Goal: Task Accomplishment & Management: Use online tool/utility

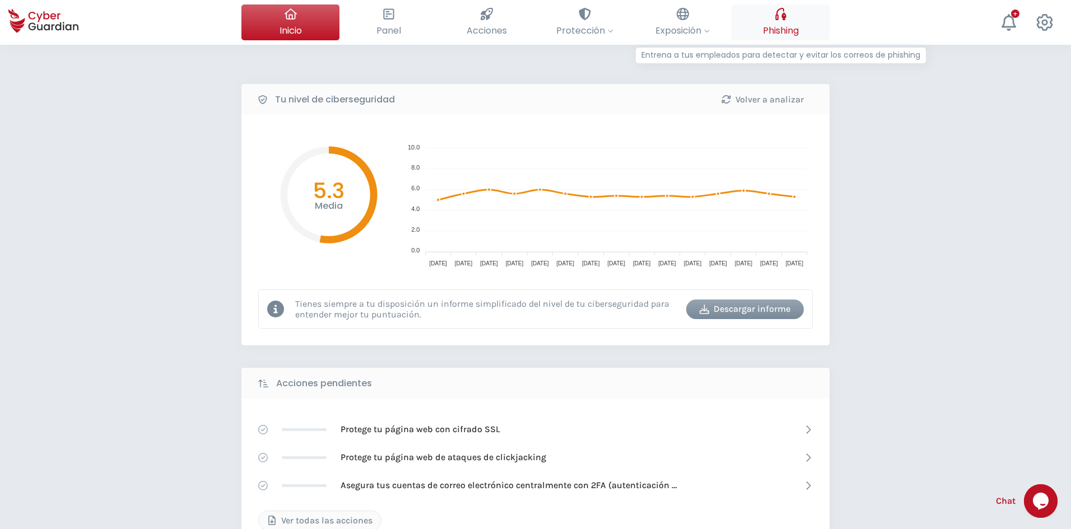
click at [772, 30] on span "Phishing" at bounding box center [781, 31] width 36 height 14
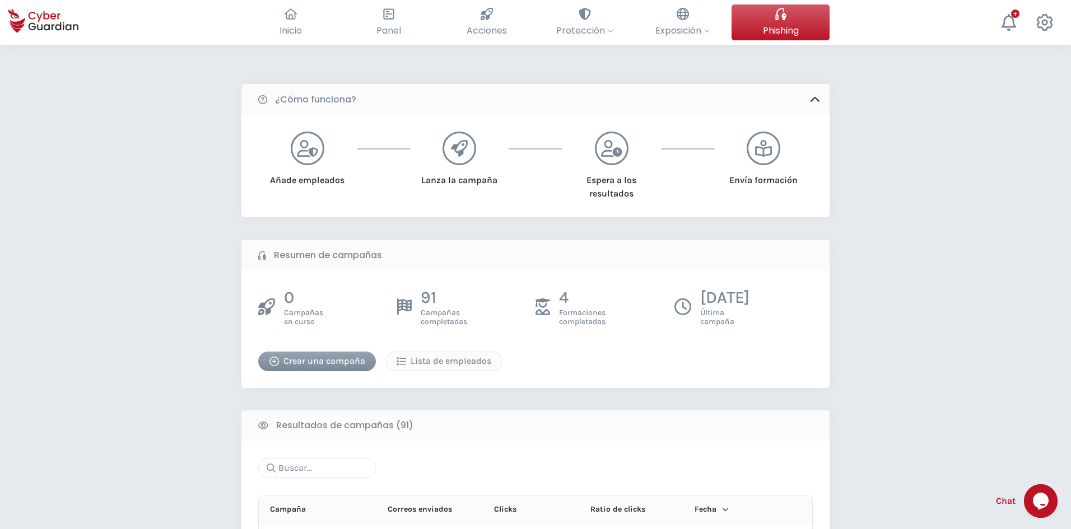
click at [346, 366] on div "Crear una campaña" at bounding box center [317, 361] width 101 height 13
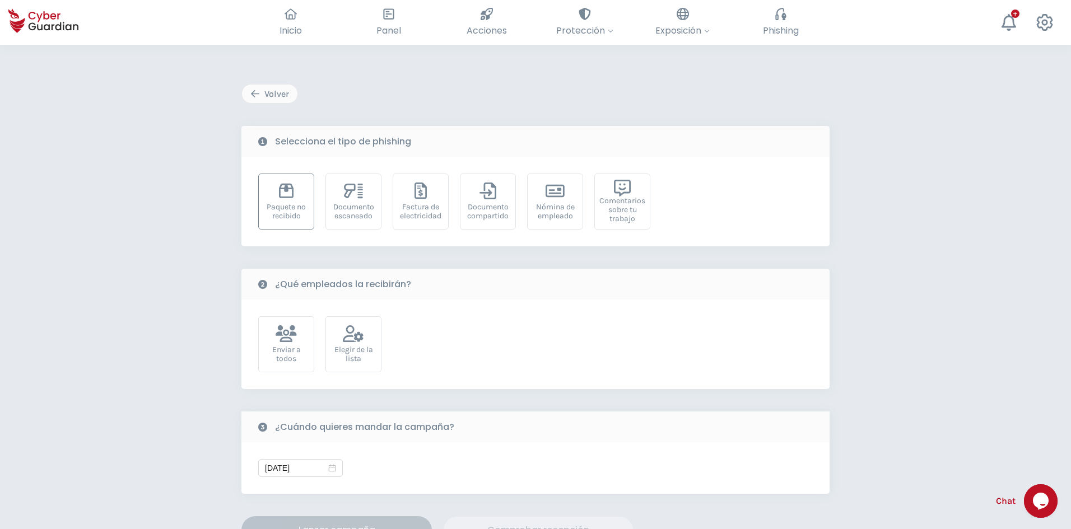
click at [302, 211] on div "Paquete no recibido" at bounding box center [286, 212] width 44 height 18
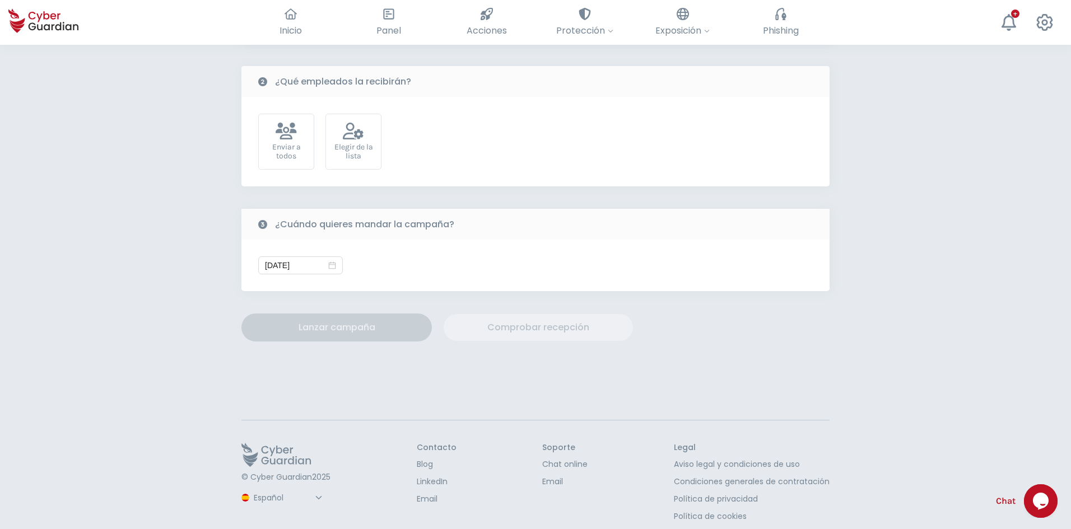
scroll to position [213, 0]
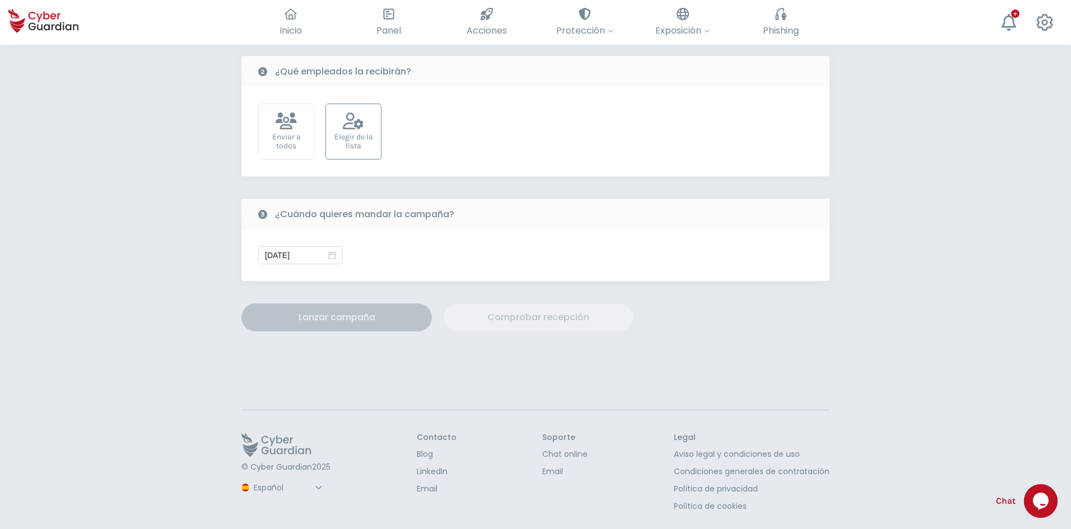
click at [365, 153] on div "Elegir de la lista" at bounding box center [353, 132] width 56 height 56
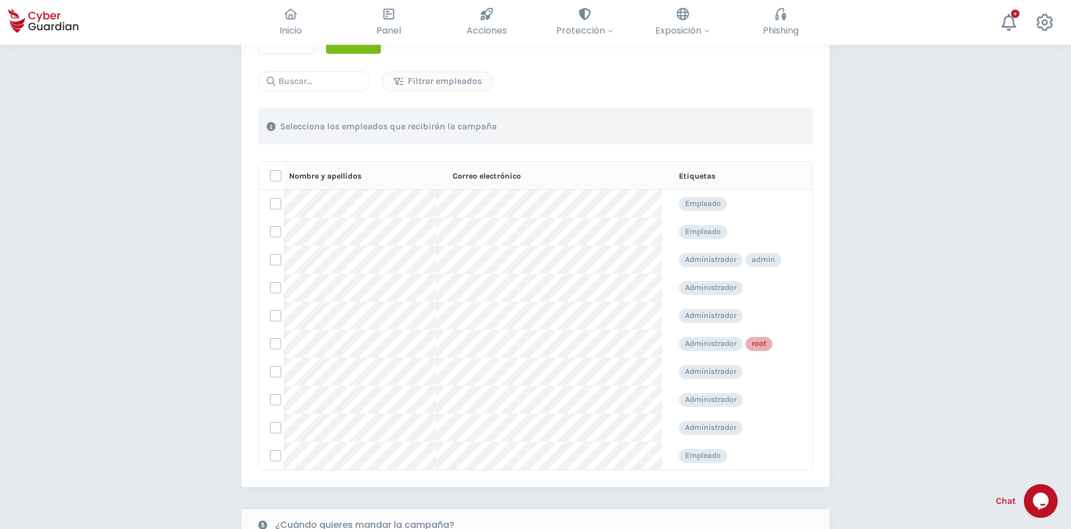
scroll to position [325, 0]
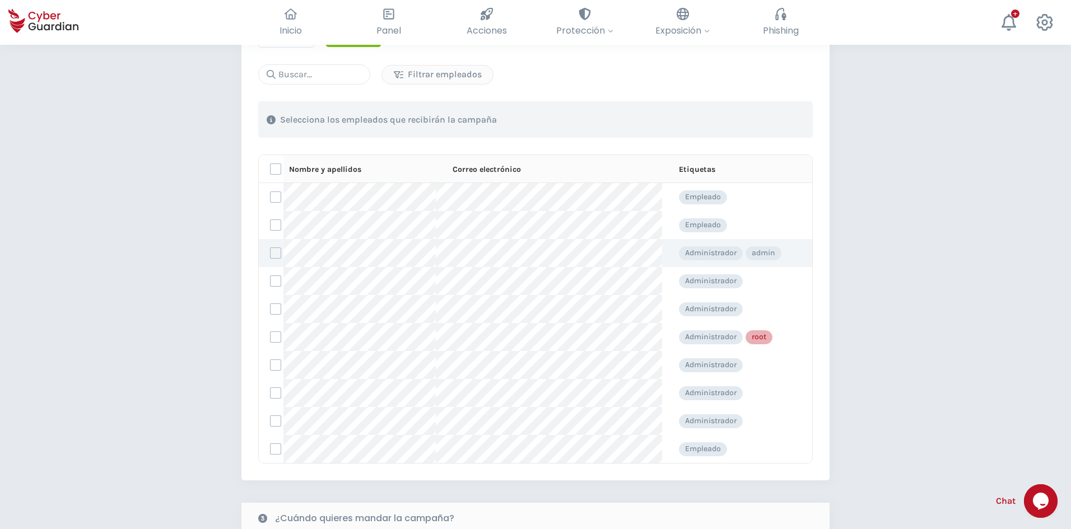
click at [278, 257] on label at bounding box center [275, 253] width 11 height 11
click at [271, 257] on input "checkbox" at bounding box center [271, 253] width 0 height 10
click at [277, 283] on label at bounding box center [275, 281] width 11 height 11
click at [271, 283] on input "checkbox" at bounding box center [271, 281] width 0 height 10
click at [272, 227] on label at bounding box center [275, 225] width 11 height 11
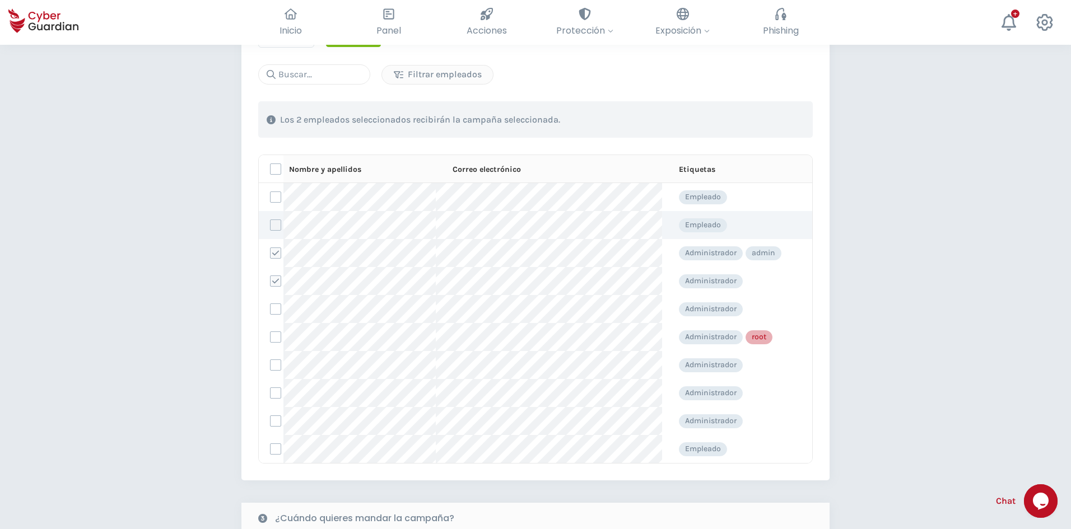
click at [271, 227] on input "checkbox" at bounding box center [271, 225] width 0 height 10
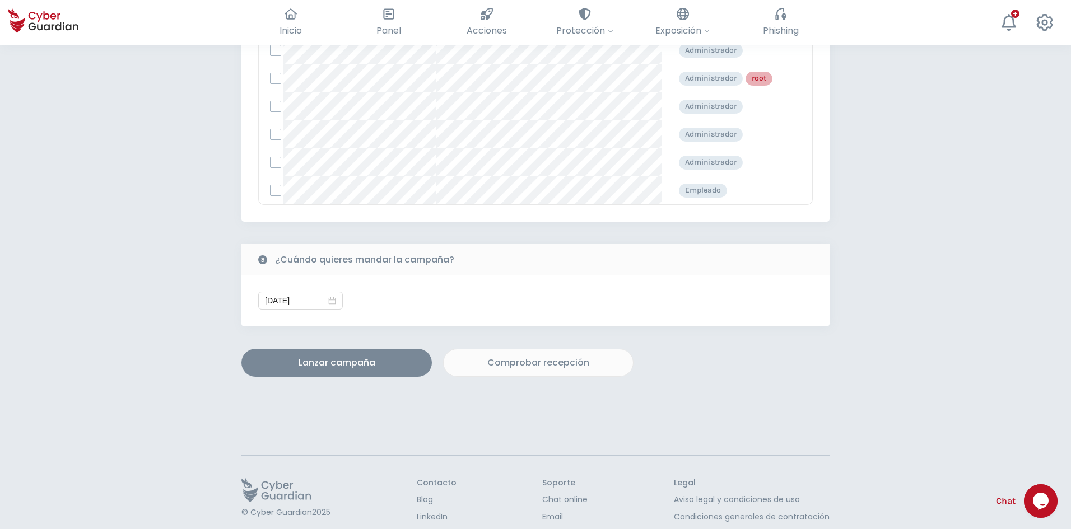
scroll to position [629, 0]
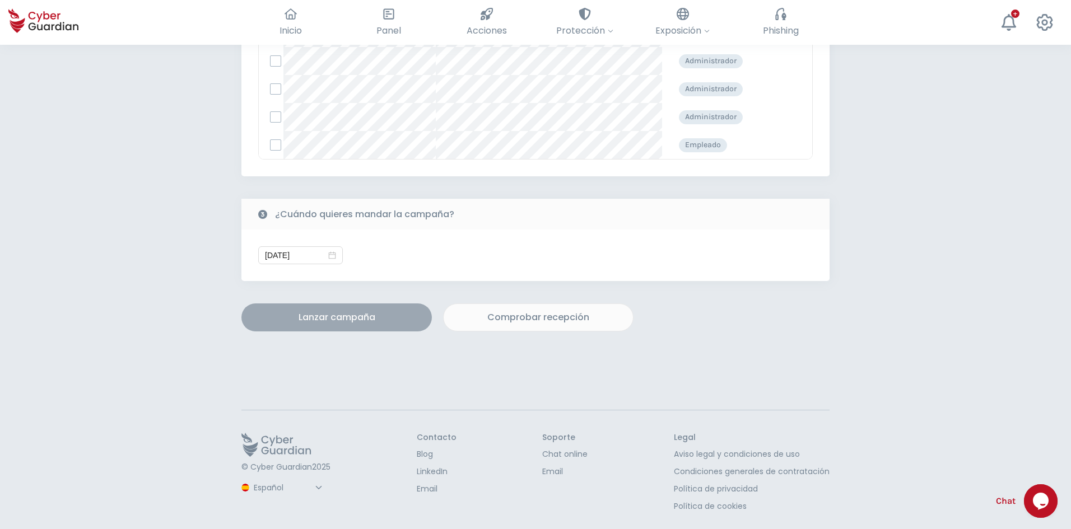
click at [377, 316] on div "Lanzar campaña" at bounding box center [337, 317] width 174 height 13
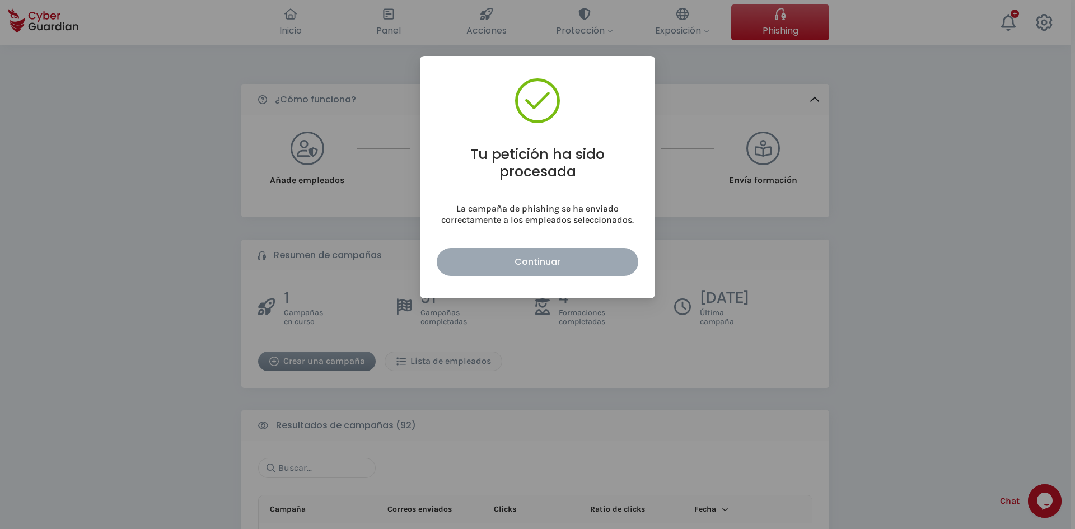
click at [557, 257] on div "Continuar" at bounding box center [537, 262] width 185 height 14
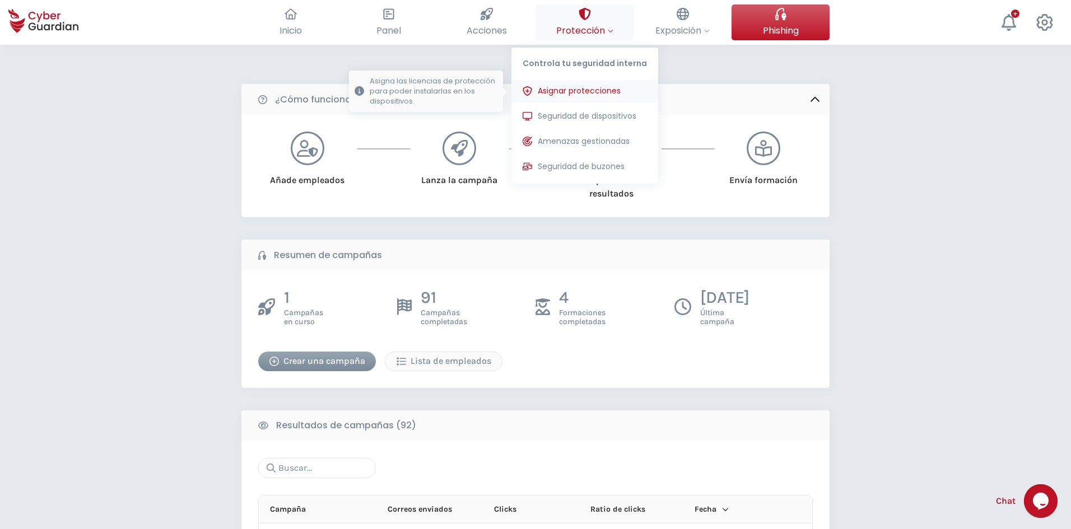
click at [603, 94] on span "Asignar protecciones" at bounding box center [579, 91] width 83 height 12
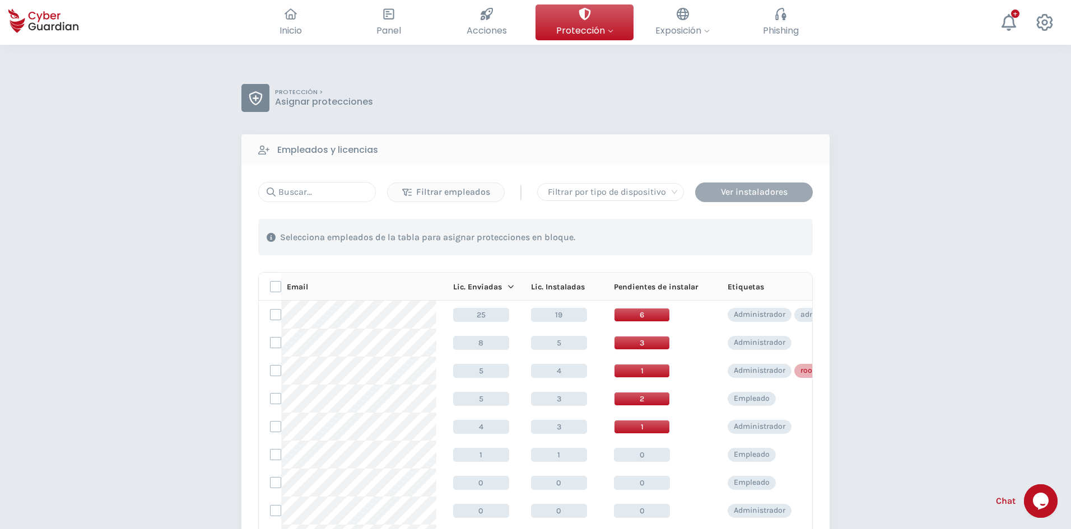
click at [738, 190] on div "Ver instaladores" at bounding box center [753, 191] width 101 height 13
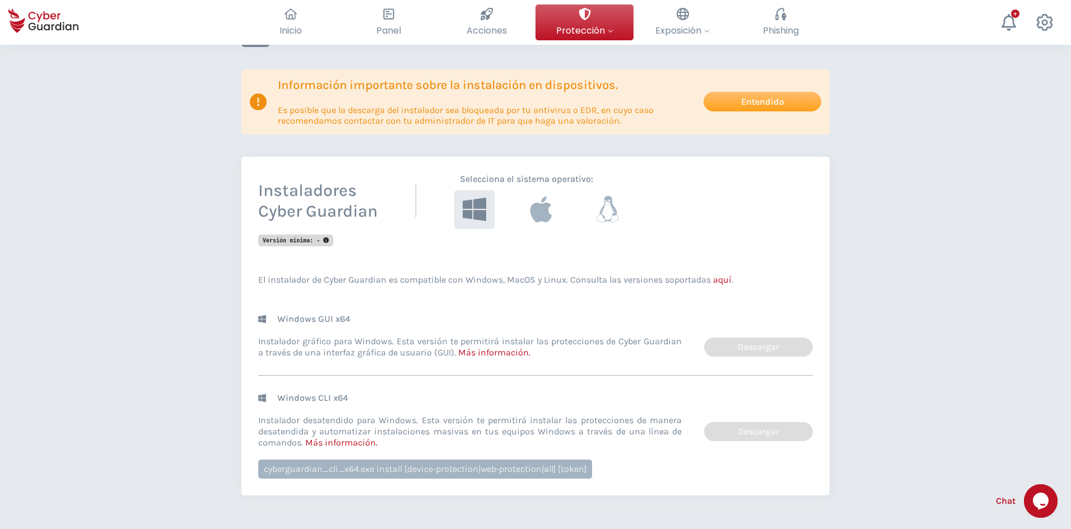
scroll to position [112, 0]
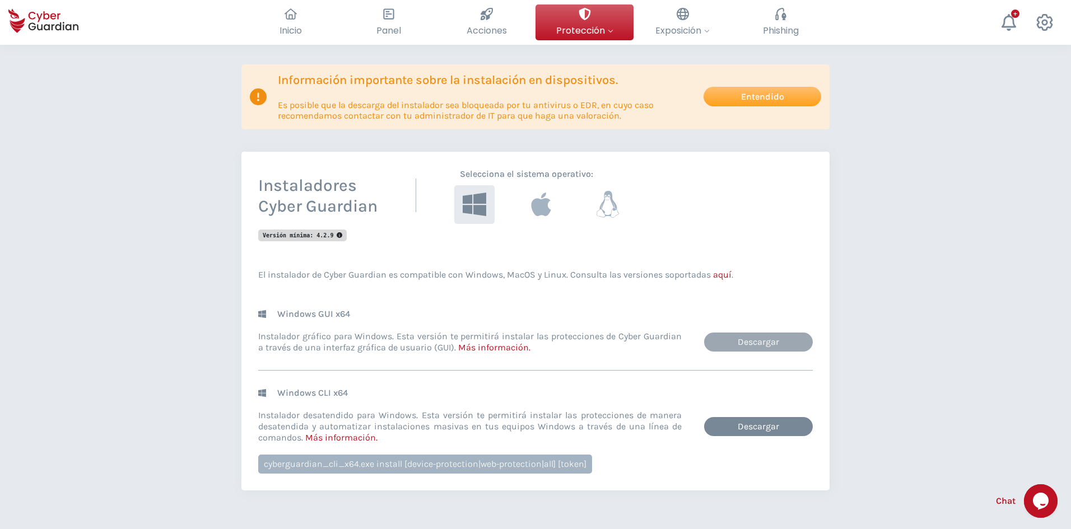
click at [789, 337] on link "Descargar" at bounding box center [758, 342] width 109 height 19
click at [762, 429] on link "Descargar" at bounding box center [758, 426] width 109 height 19
click at [546, 202] on icon at bounding box center [541, 204] width 22 height 26
click at [758, 343] on link "Descargar" at bounding box center [758, 342] width 109 height 19
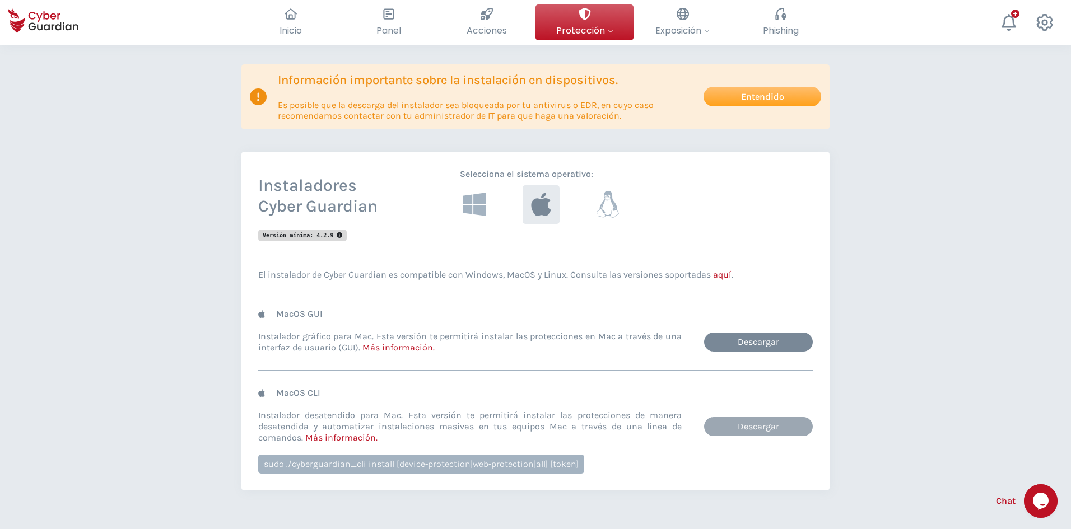
click at [764, 428] on link "Descargar" at bounding box center [758, 426] width 109 height 19
click at [627, 211] on button at bounding box center [607, 204] width 44 height 43
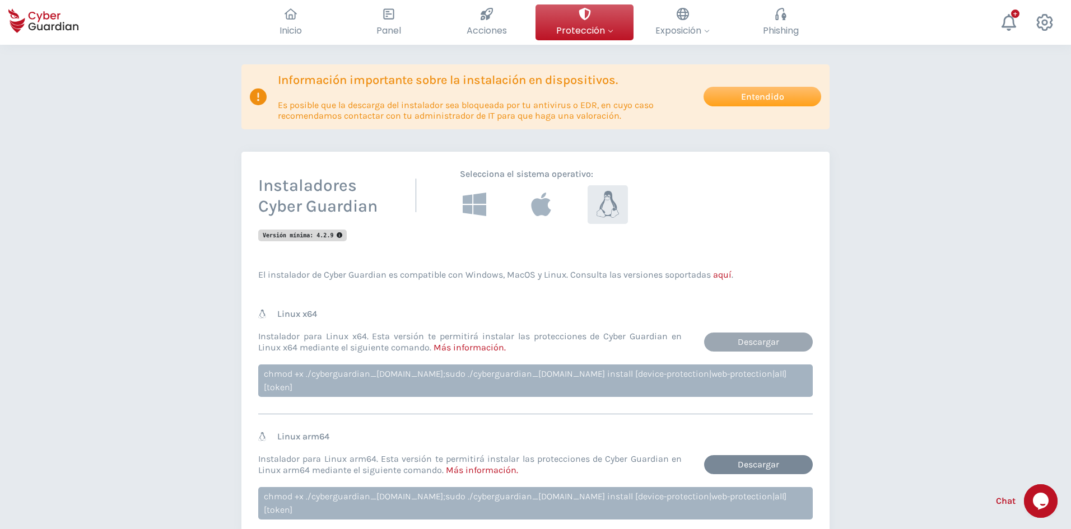
click at [767, 341] on link "Descargar" at bounding box center [758, 342] width 109 height 19
click at [752, 455] on link "Descargar" at bounding box center [758, 464] width 109 height 19
